Goal: Information Seeking & Learning: Learn about a topic

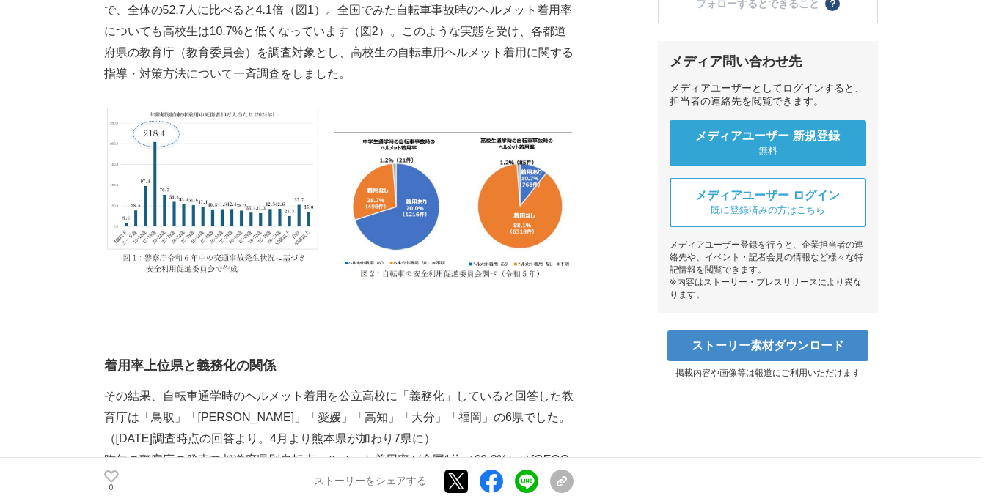
scroll to position [513, 0]
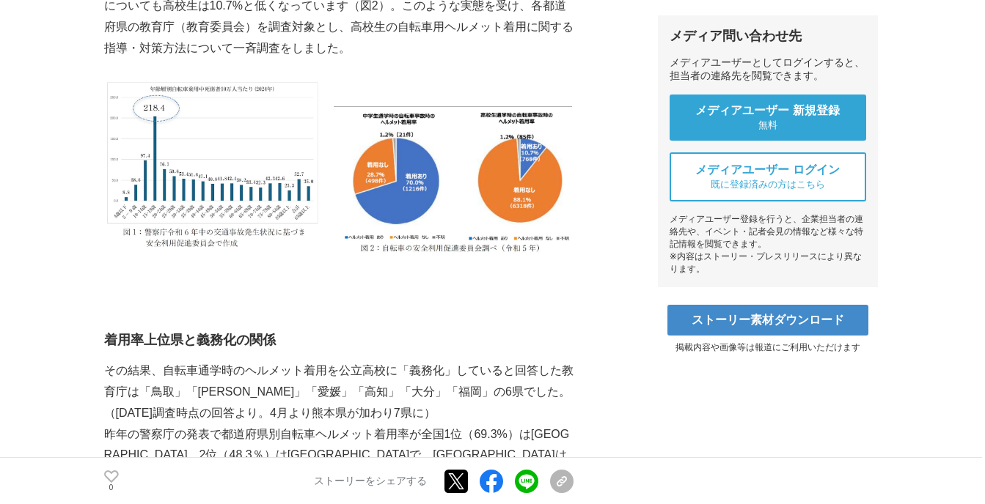
click at [432, 179] on img at bounding box center [453, 181] width 238 height 150
click at [416, 176] on img at bounding box center [453, 181] width 238 height 150
click at [447, 227] on img at bounding box center [453, 181] width 238 height 150
click at [442, 219] on img at bounding box center [453, 181] width 238 height 150
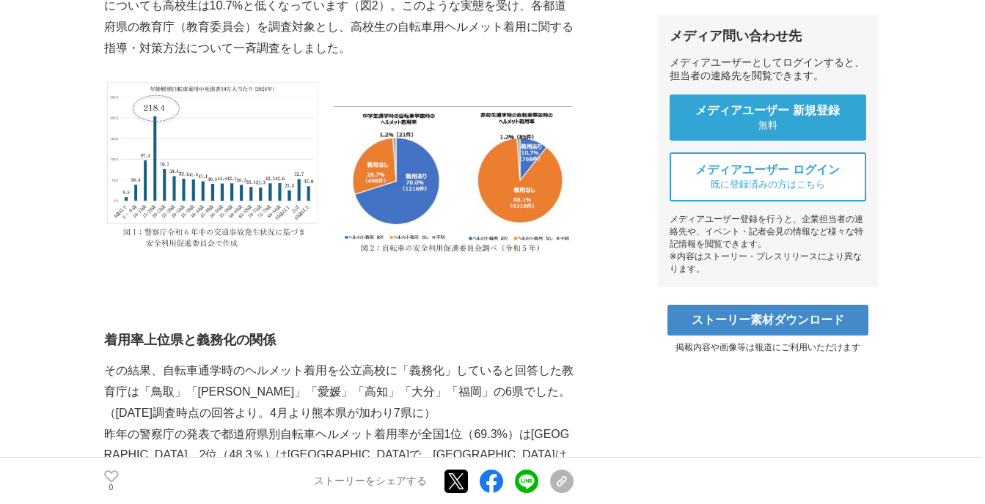
click at [428, 215] on img at bounding box center [453, 181] width 238 height 150
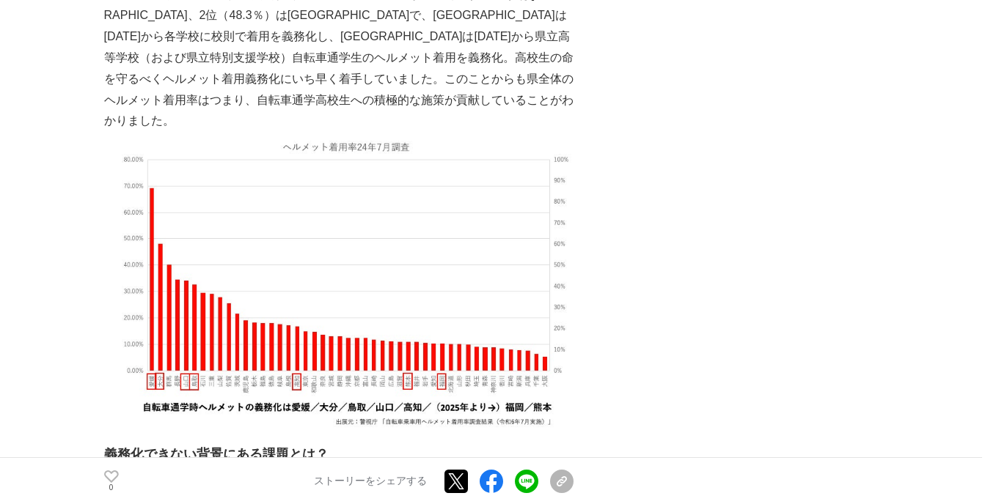
scroll to position [1027, 0]
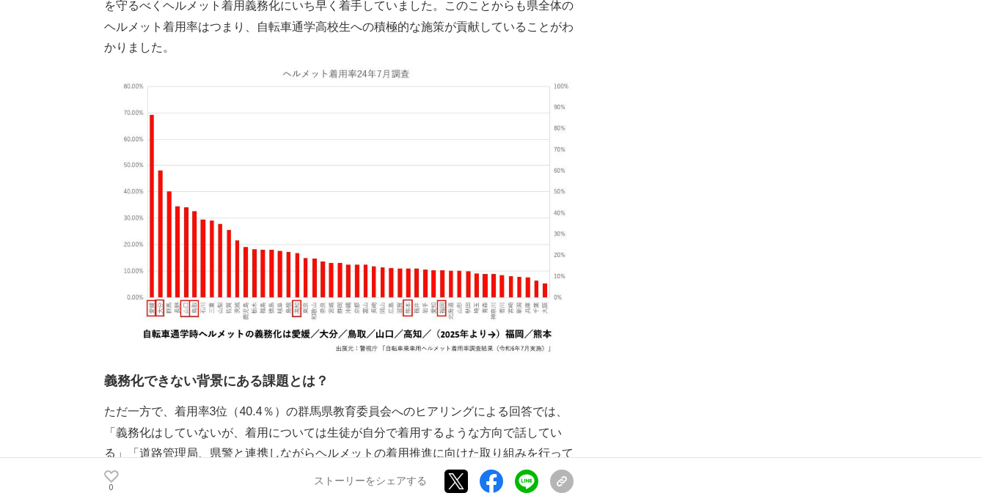
click at [339, 245] on img at bounding box center [338, 209] width 469 height 300
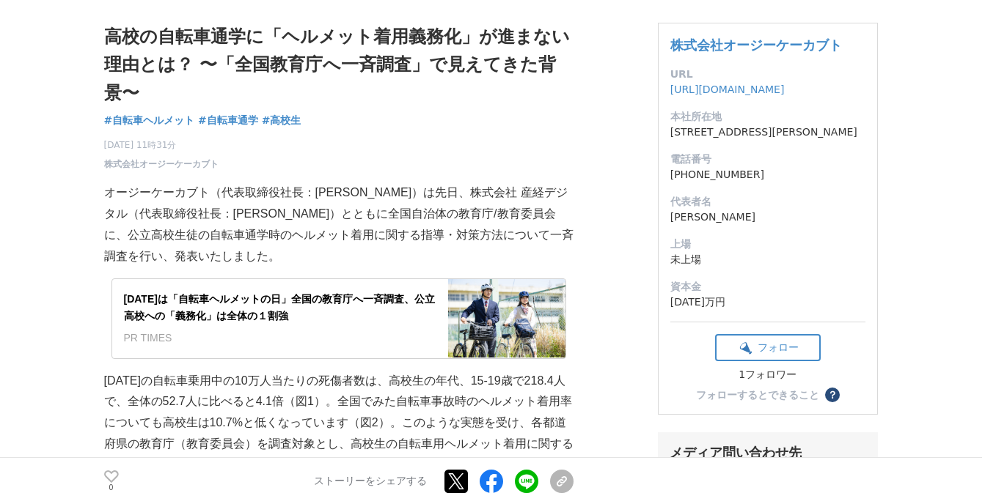
scroll to position [0, 0]
